Goal: Information Seeking & Learning: Check status

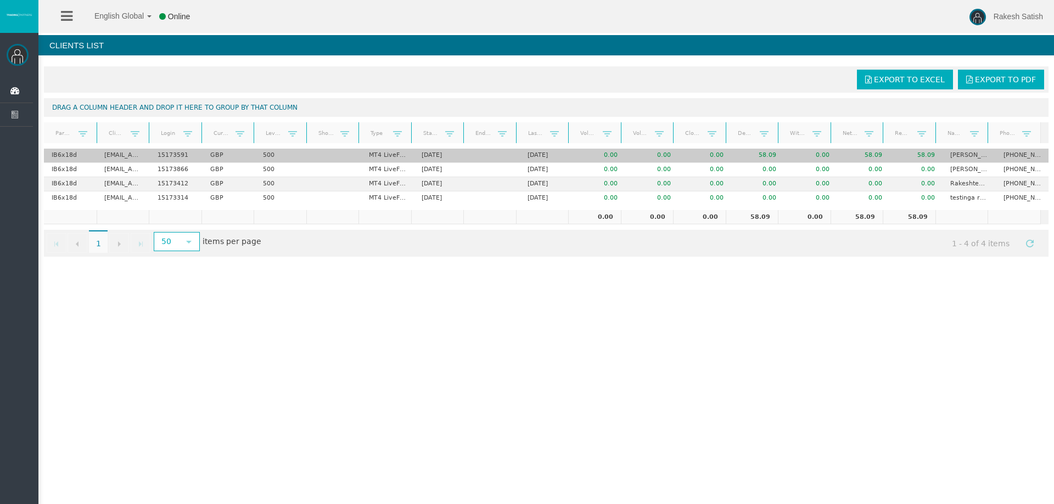
click at [868, 154] on td "58.09" at bounding box center [863, 156] width 53 height 14
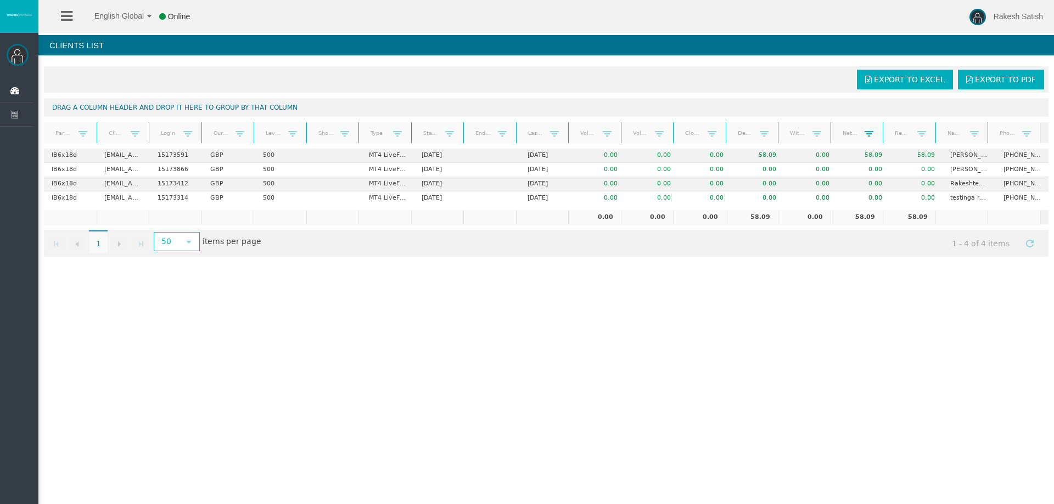
click at [864, 134] on span at bounding box center [868, 134] width 9 height 9
click at [183, 240] on span "select" at bounding box center [189, 241] width 20 height 17
click at [180, 275] on li "100" at bounding box center [175, 278] width 43 height 18
click at [184, 243] on span "select" at bounding box center [188, 242] width 9 height 9
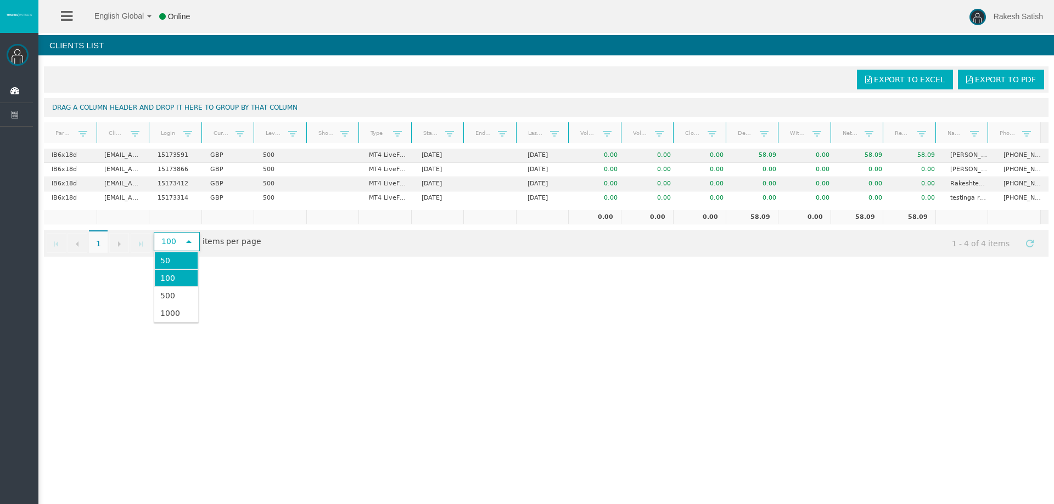
click at [183, 262] on li "50" at bounding box center [175, 261] width 43 height 18
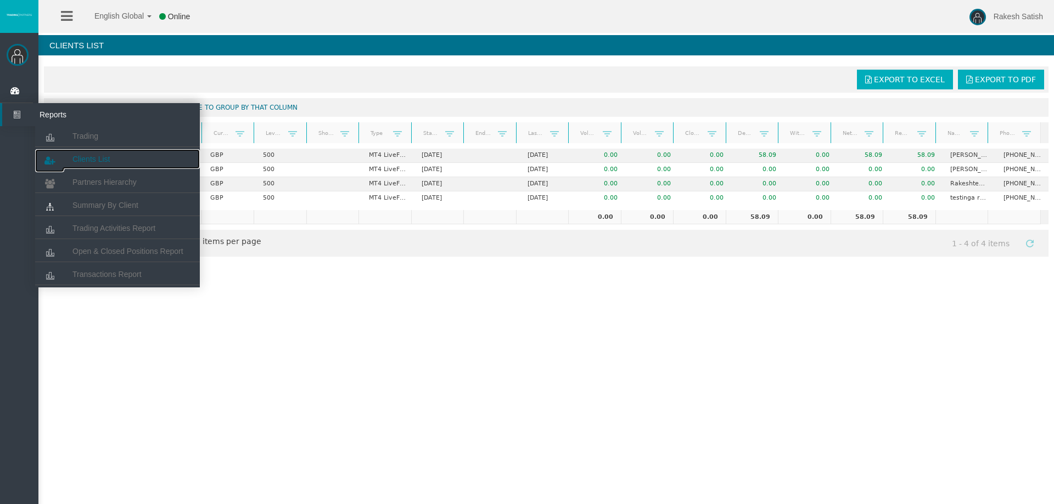
click at [93, 161] on span "Clients List" at bounding box center [90, 159] width 37 height 9
click at [112, 185] on span "Partners Hierarchy" at bounding box center [104, 182] width 64 height 9
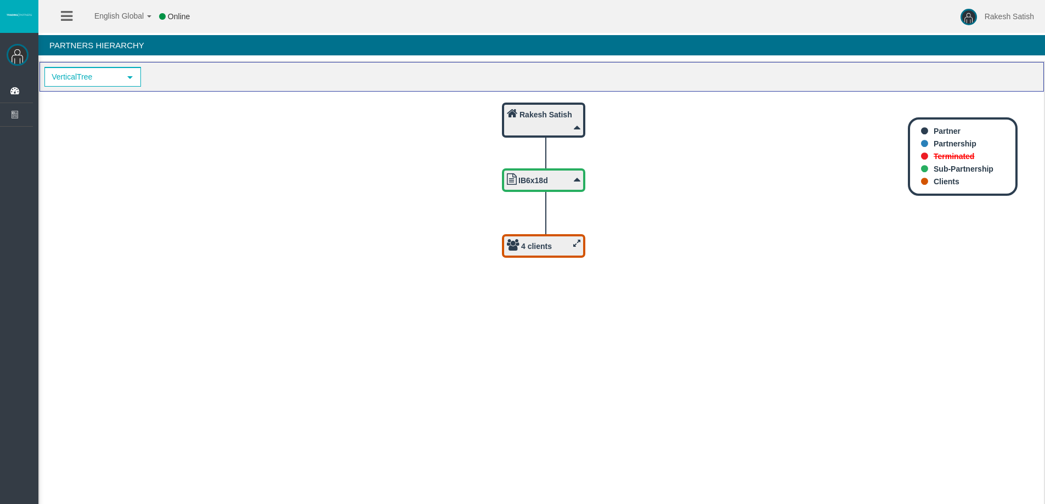
click at [571, 243] on div "4 clients" at bounding box center [544, 246] width 74 height 14
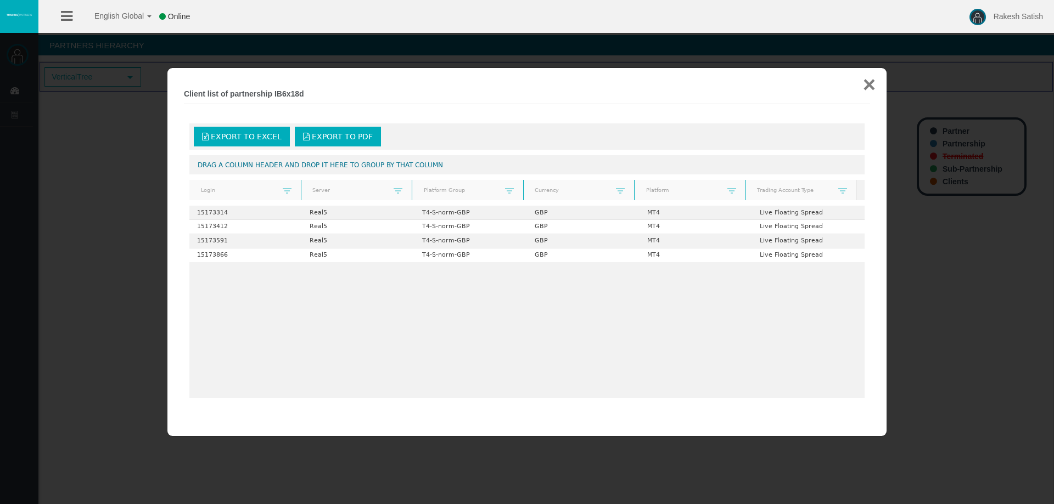
click at [865, 87] on button "×" at bounding box center [869, 85] width 13 height 22
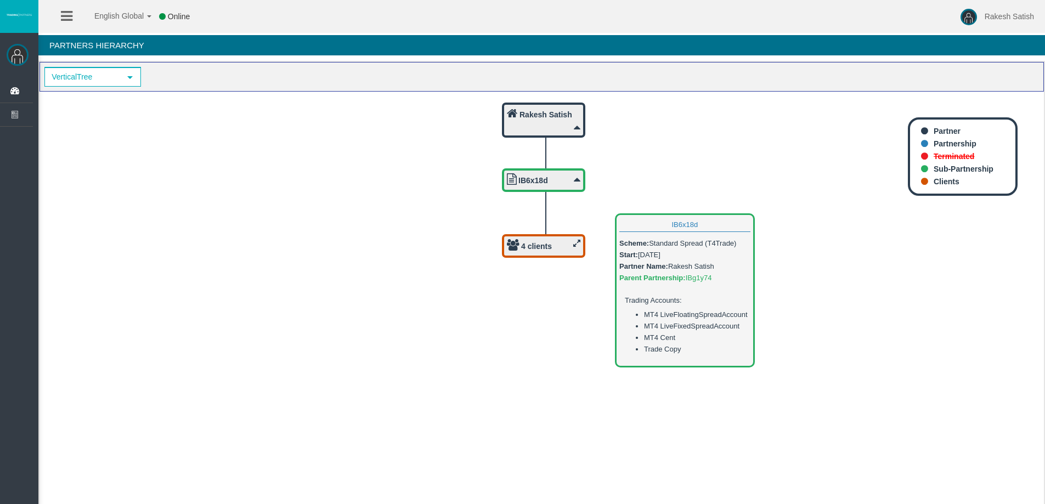
click at [571, 183] on div "IB6x18d" at bounding box center [544, 180] width 74 height 14
click at [573, 181] on div "IB6x18d" at bounding box center [544, 180] width 74 height 14
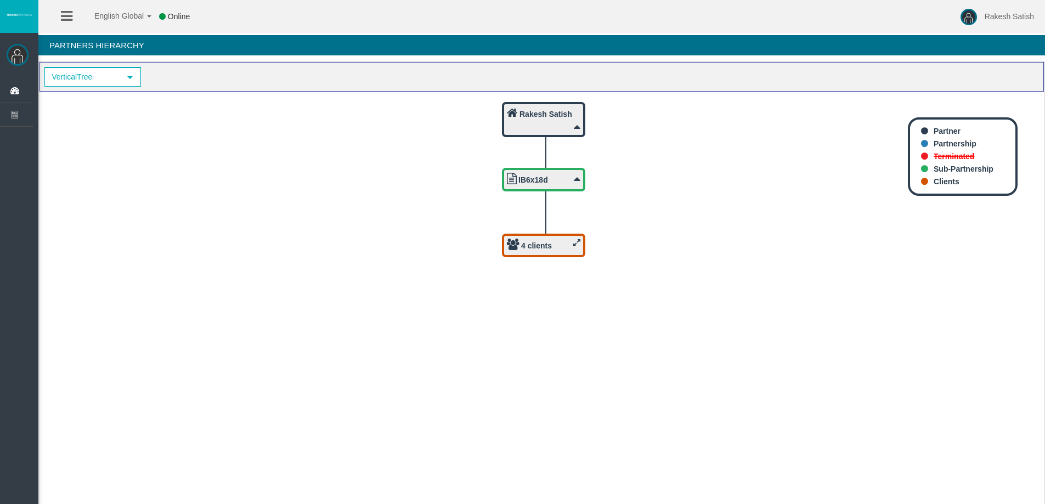
click at [515, 245] on icon at bounding box center [513, 245] width 13 height 12
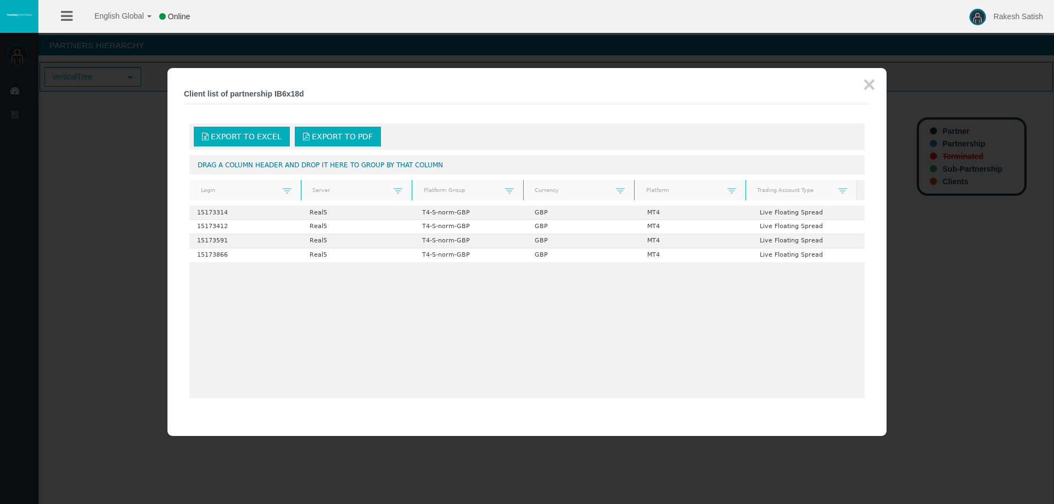
click at [75, 194] on div at bounding box center [527, 252] width 1054 height 504
click at [868, 92] on button "×" at bounding box center [869, 85] width 13 height 22
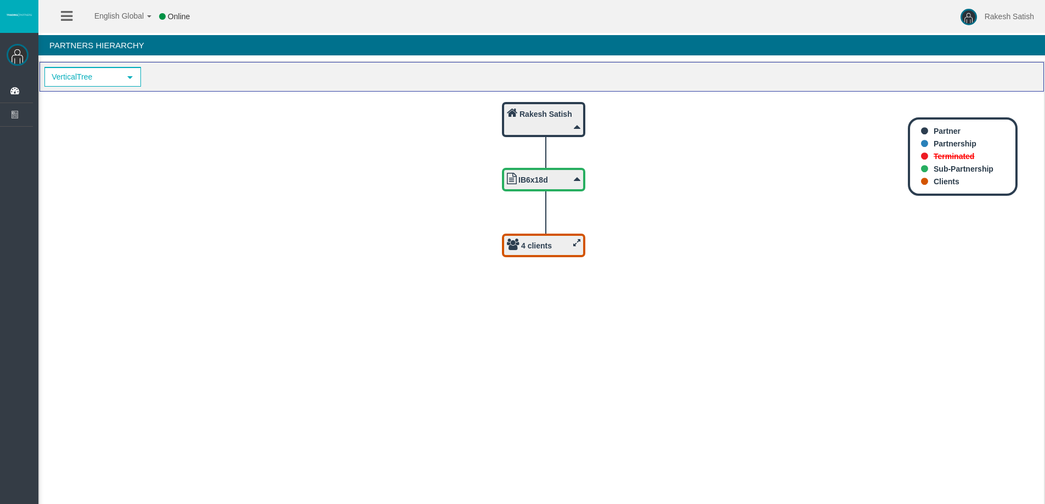
click at [576, 238] on div "4 clients" at bounding box center [543, 246] width 83 height 24
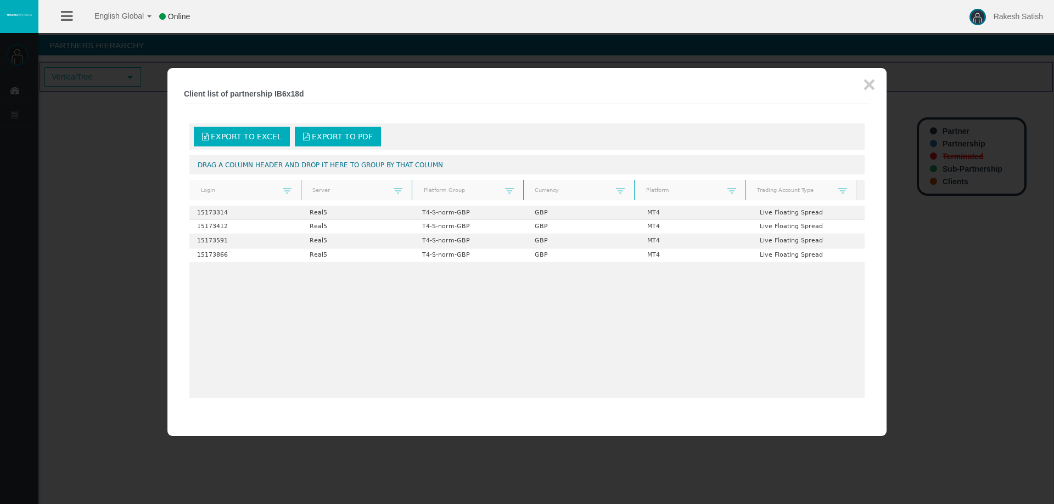
click at [164, 194] on div at bounding box center [527, 252] width 1054 height 504
drag, startPoint x: 168, startPoint y: 188, endPoint x: 160, endPoint y: 183, distance: 10.1
click at [163, 184] on body "English Global 简体中文 English Global 日本語 한국어 Online Rakesh Satish Help Log Out Ra…" at bounding box center [527, 252] width 1054 height 504
drag, startPoint x: 875, startPoint y: 84, endPoint x: 799, endPoint y: 88, distance: 75.9
click at [873, 84] on button "×" at bounding box center [869, 85] width 13 height 22
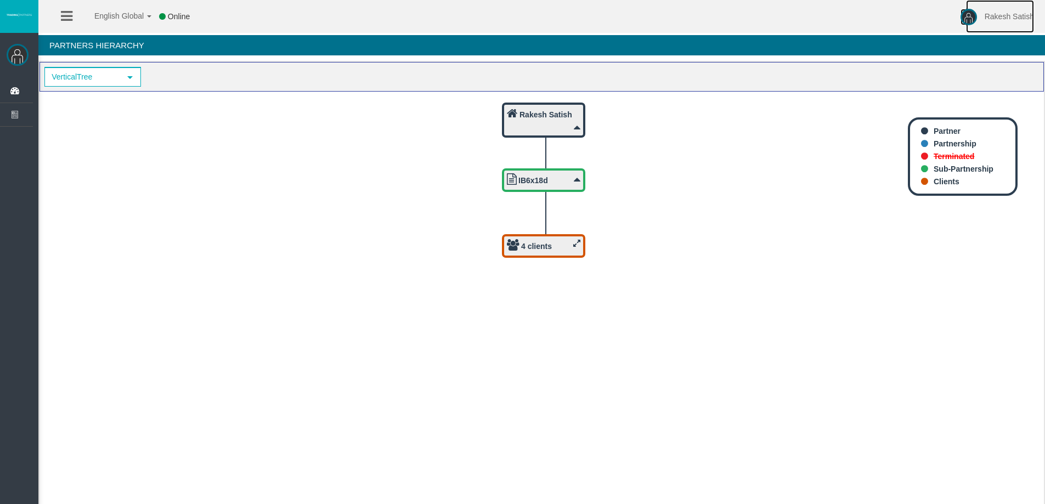
click at [1014, 7] on link "Rakesh Satish" at bounding box center [1000, 16] width 68 height 33
click at [1000, 42] on link "Help" at bounding box center [1013, 44] width 99 height 24
click at [976, 20] on img at bounding box center [969, 17] width 16 height 16
click at [972, 44] on link "Help" at bounding box center [1013, 44] width 99 height 24
click at [92, 75] on span "VerticalTree" at bounding box center [83, 77] width 75 height 17
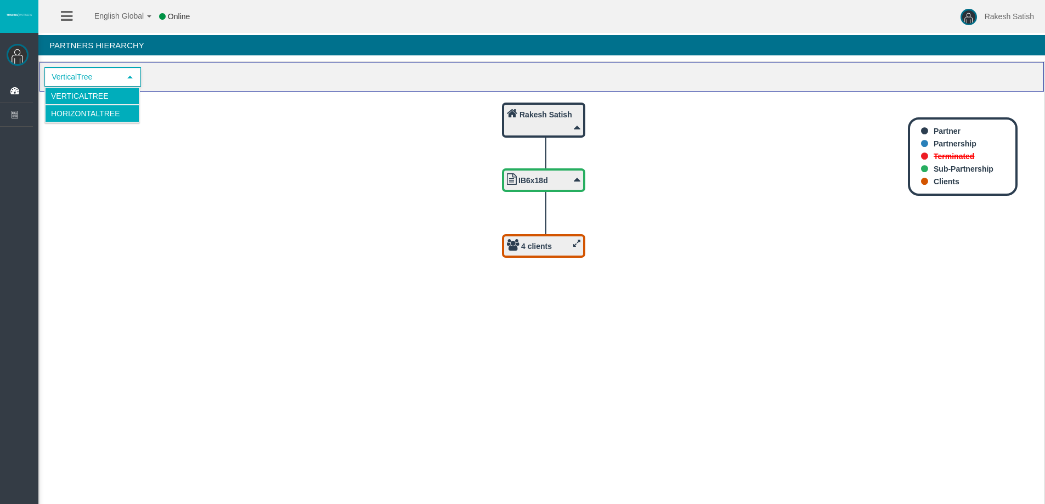
click at [79, 115] on li "HorizontalTree" at bounding box center [92, 114] width 94 height 18
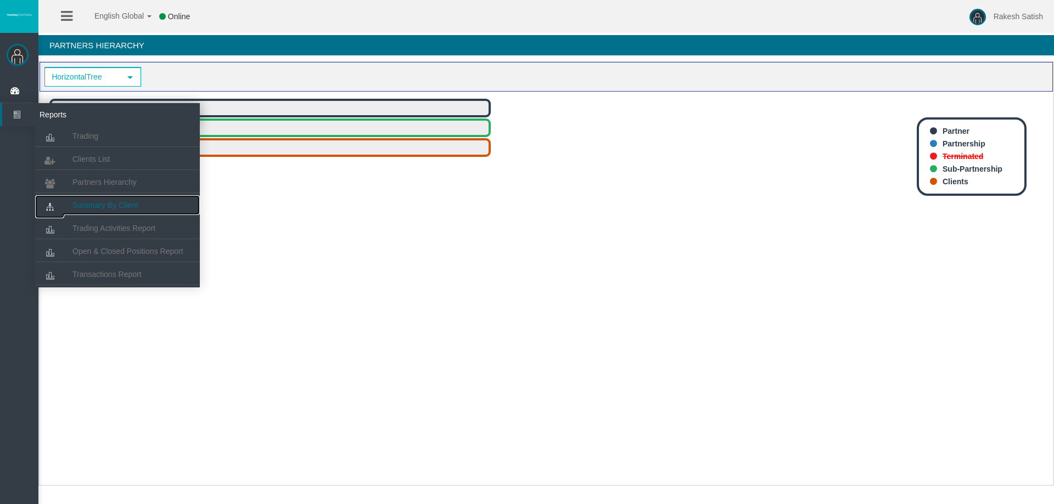
click at [126, 211] on link "Summary By Client" at bounding box center [117, 205] width 165 height 20
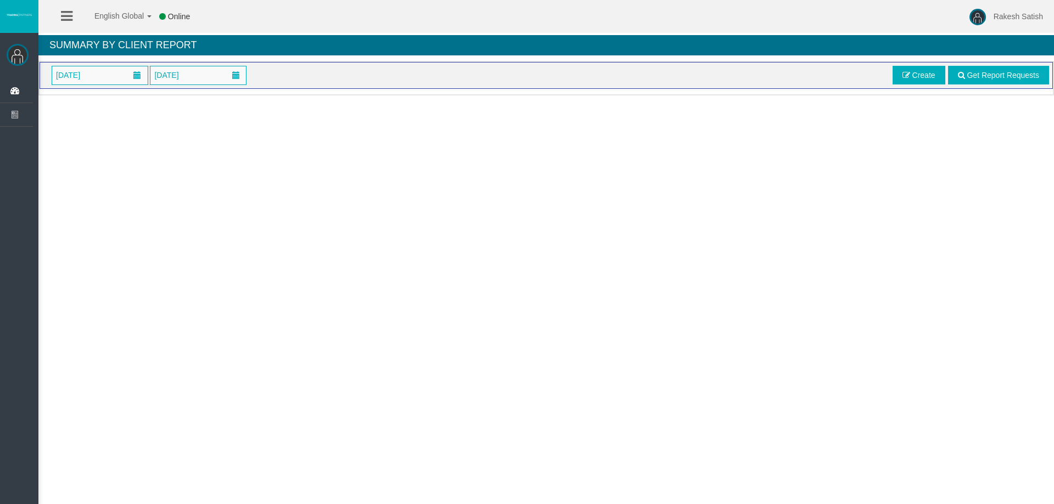
click at [264, 196] on div "English Global 简体中文 English Global 日本語 한국어 Online Rakesh Satish Help Log Out Ra…" at bounding box center [527, 252] width 1054 height 504
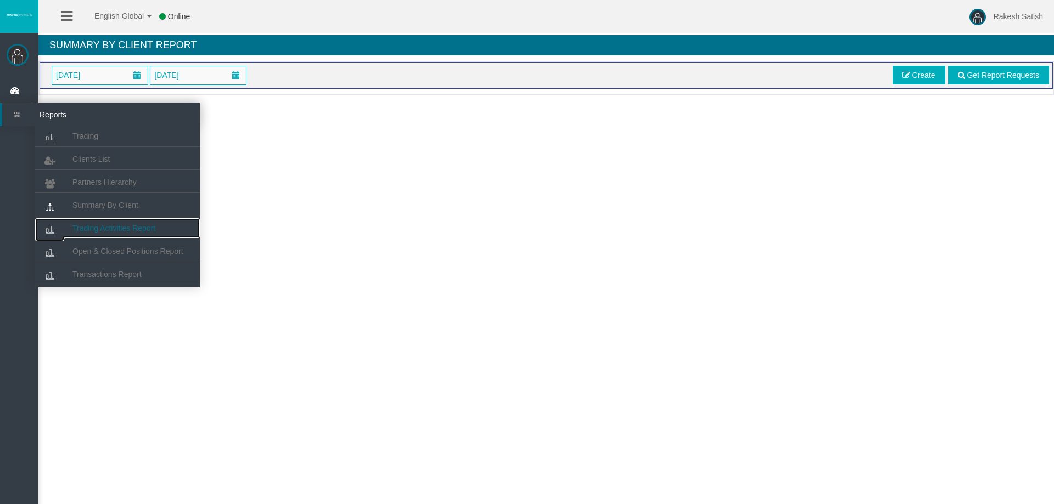
click at [147, 228] on span "Trading Activities Report" at bounding box center [113, 228] width 83 height 9
click at [102, 139] on link "Trading" at bounding box center [117, 136] width 165 height 20
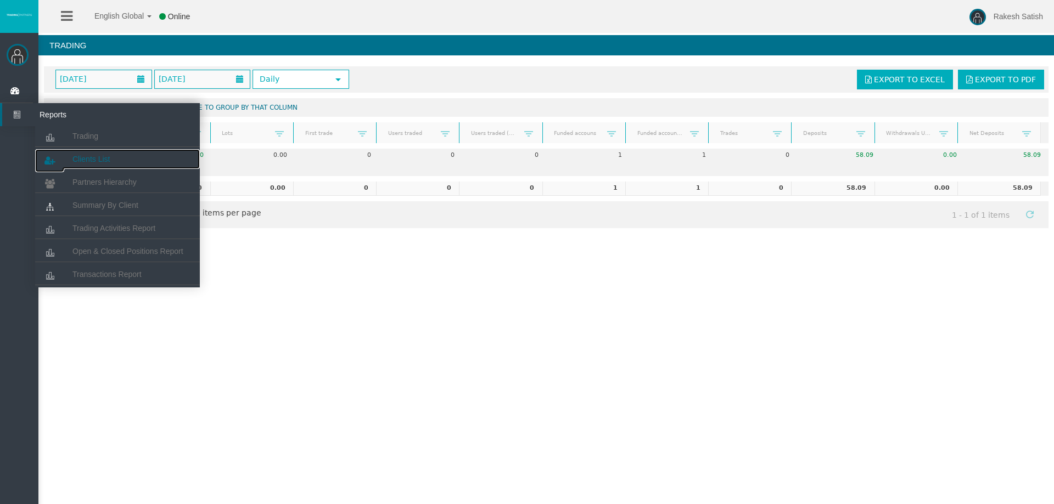
click at [101, 160] on span "Clients List" at bounding box center [90, 159] width 37 height 9
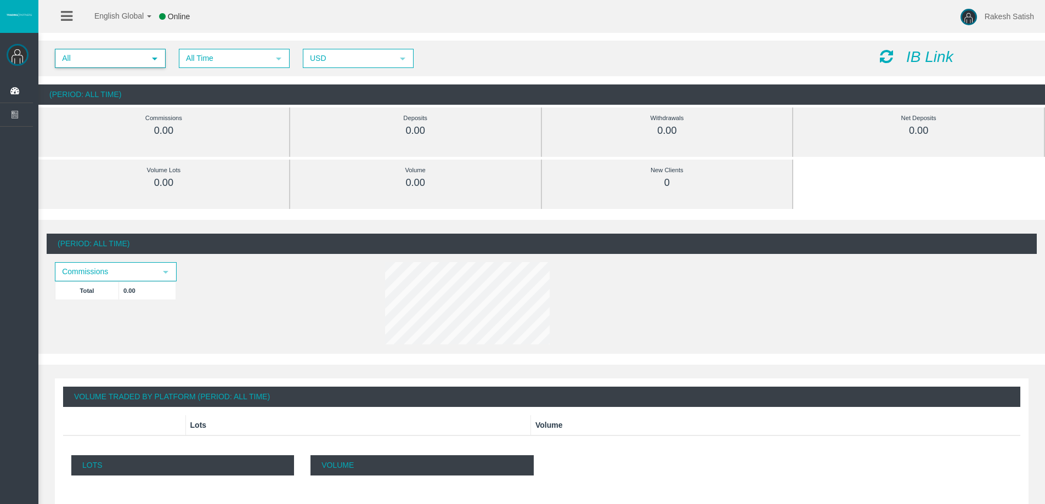
click at [104, 63] on span "All" at bounding box center [100, 58] width 89 height 17
click at [136, 92] on li "IB6x18d" at bounding box center [109, 92] width 109 height 18
click at [110, 269] on span "Commissions" at bounding box center [106, 271] width 100 height 17
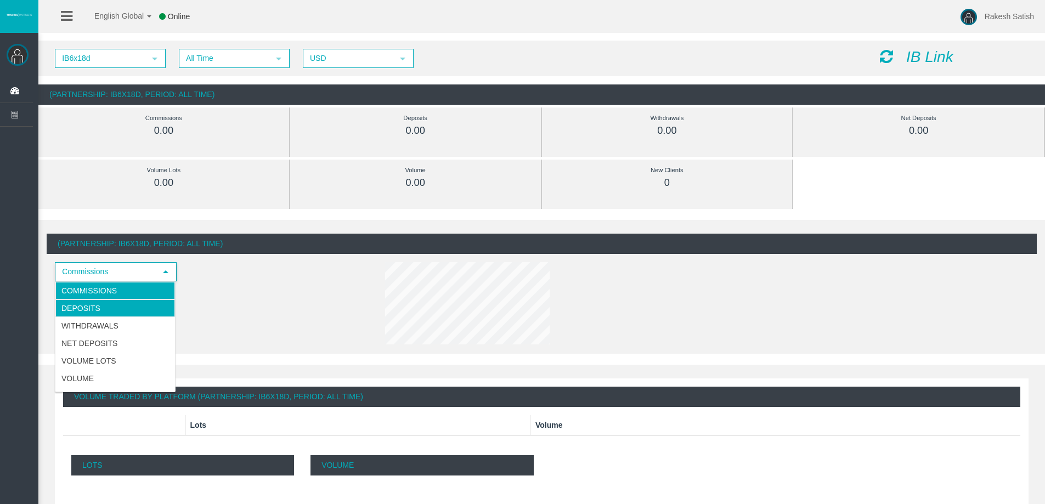
click at [114, 314] on li "Deposits" at bounding box center [115, 309] width 120 height 18
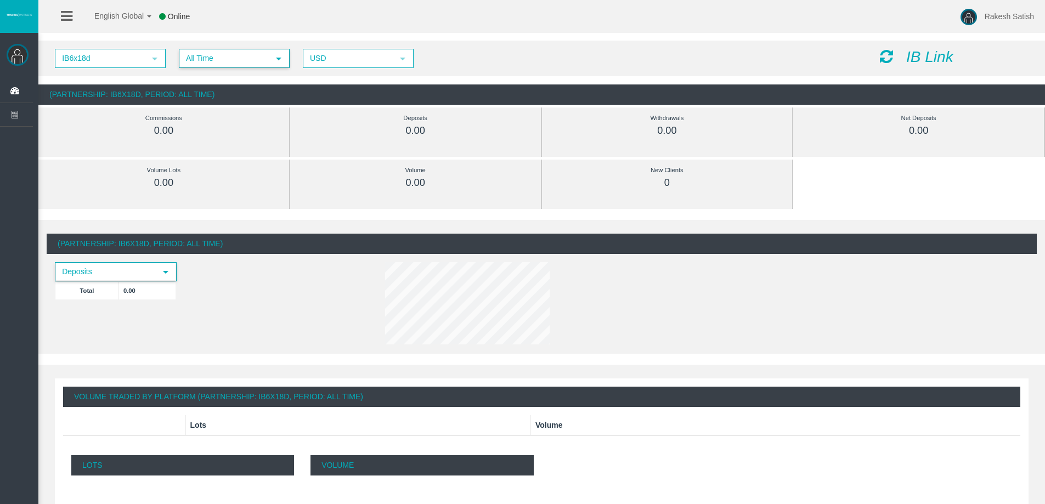
click at [205, 58] on span "All Time" at bounding box center [224, 58] width 89 height 17
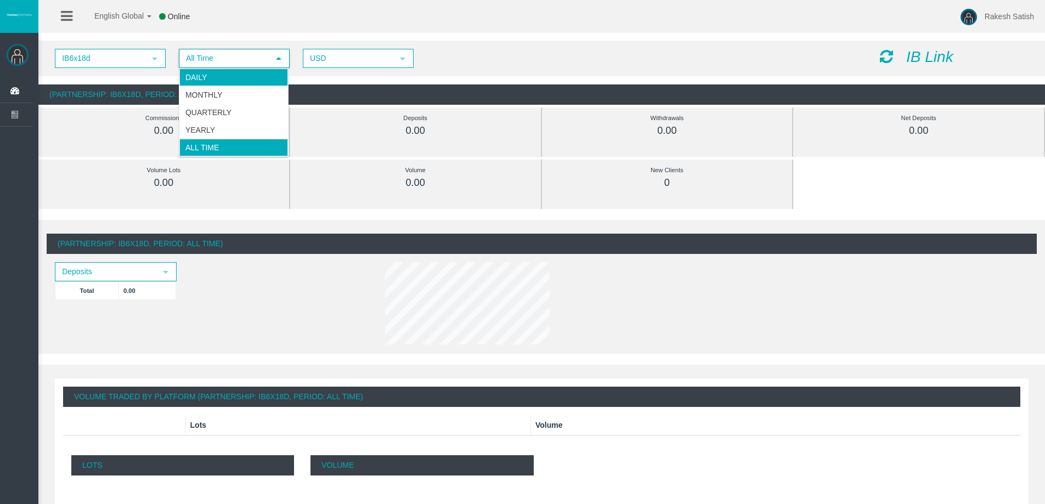
click at [255, 74] on li "Daily" at bounding box center [233, 78] width 109 height 18
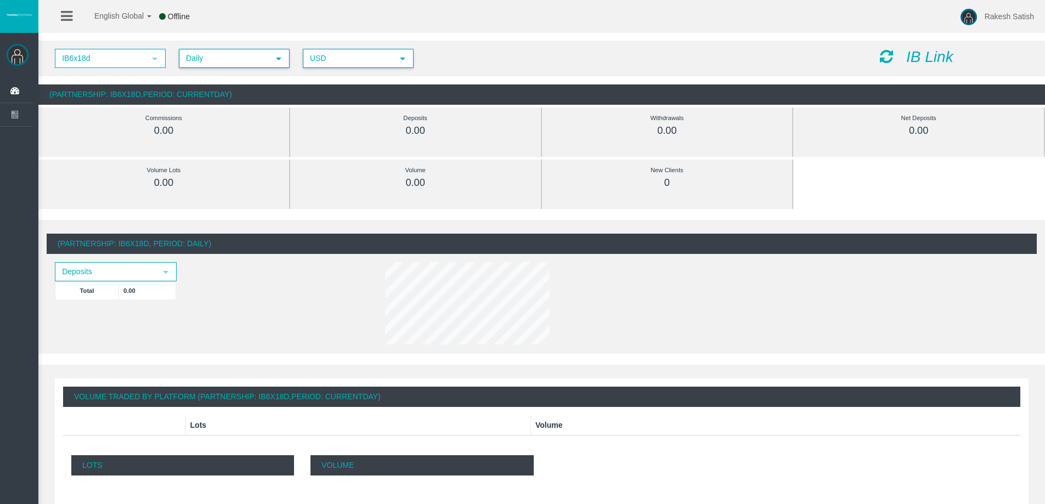
click at [358, 52] on span "USD" at bounding box center [348, 58] width 89 height 17
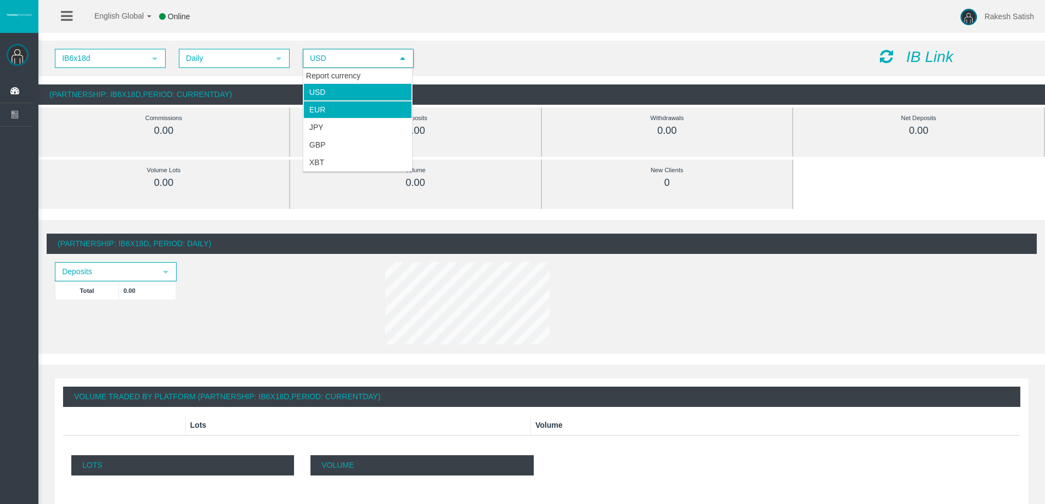
click at [351, 109] on li "EUR" at bounding box center [357, 110] width 109 height 18
